Goal: Find specific page/section: Find specific page/section

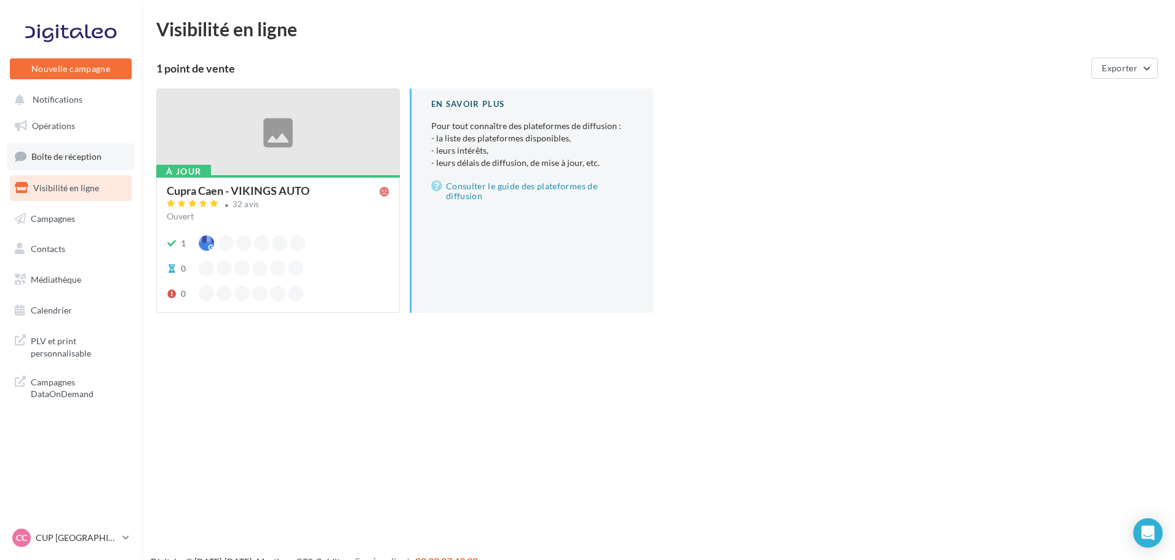
click at [63, 163] on link "Boîte de réception" at bounding box center [70, 156] width 127 height 26
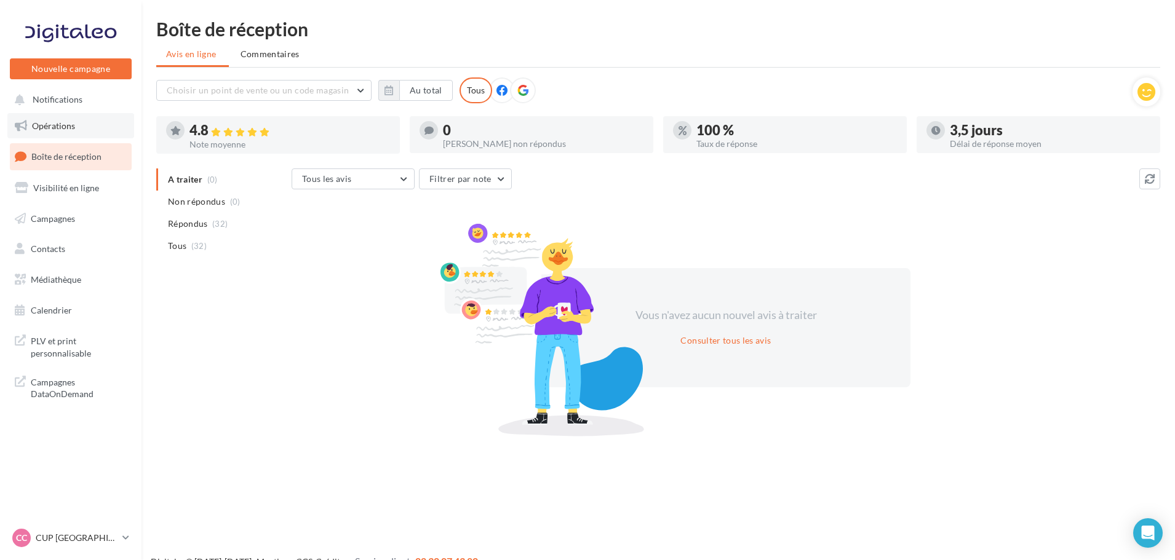
click at [78, 117] on link "Opérations" at bounding box center [70, 126] width 127 height 26
